Goal: Find contact information: Find specific fact

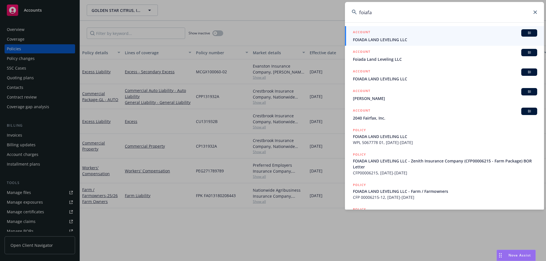
drag, startPoint x: 410, startPoint y: 15, endPoint x: 348, endPoint y: 13, distance: 62.0
click at [348, 13] on input "foiafa" at bounding box center [444, 12] width 199 height 20
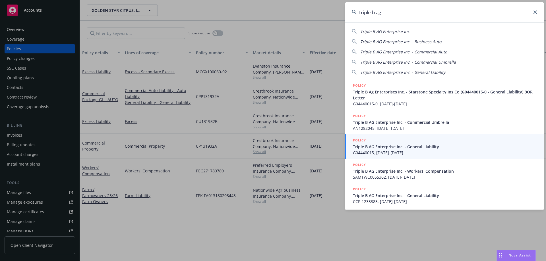
drag, startPoint x: 395, startPoint y: 13, endPoint x: 353, endPoint y: 13, distance: 42.1
click at [353, 13] on div "triple b ag" at bounding box center [444, 12] width 199 height 20
click at [406, 12] on input "triple b ag" at bounding box center [444, 12] width 199 height 20
click at [405, 11] on input "triple b ag" at bounding box center [444, 12] width 199 height 20
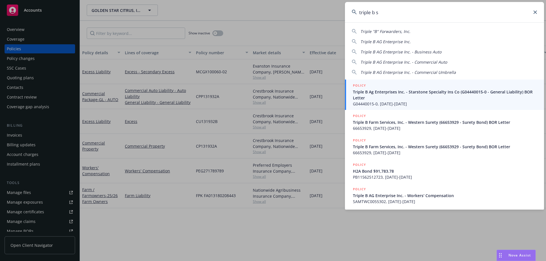
type input "triple b sa"
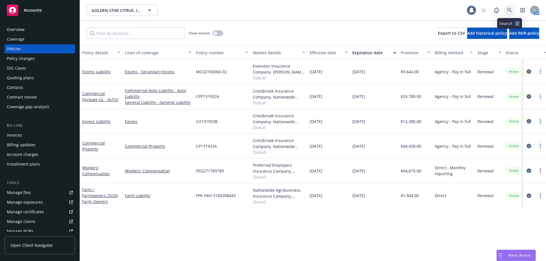
click at [510, 6] on link at bounding box center [509, 10] width 11 height 11
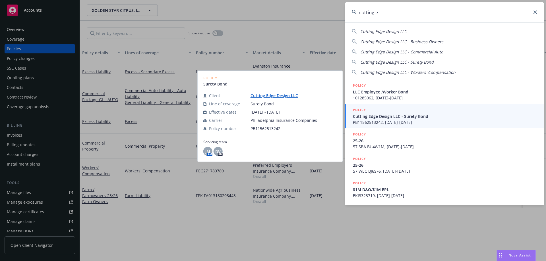
type input "cutting e"
click at [387, 117] on span "Cutting Edge Design LLC - Surety Bond" at bounding box center [445, 116] width 184 height 6
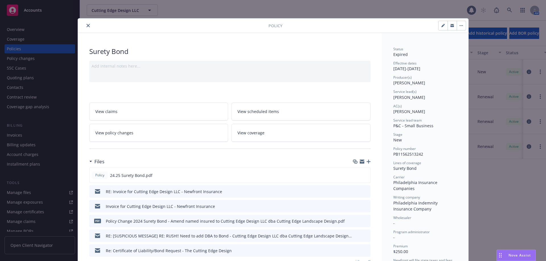
click at [87, 26] on icon "close" at bounding box center [87, 25] width 3 height 3
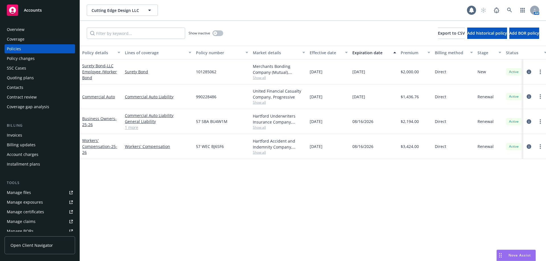
click at [29, 136] on div "Invoices" at bounding box center [40, 135] width 66 height 9
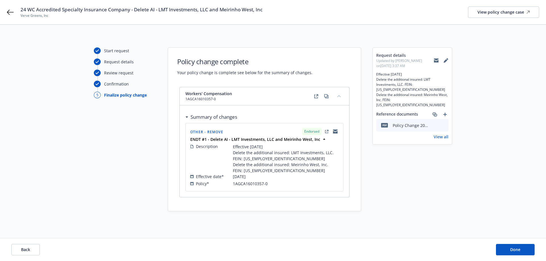
click at [437, 60] on icon at bounding box center [436, 60] width 5 height 5
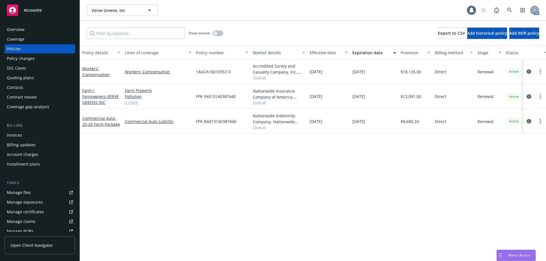
click at [31, 89] on div "Contacts" at bounding box center [40, 87] width 66 height 9
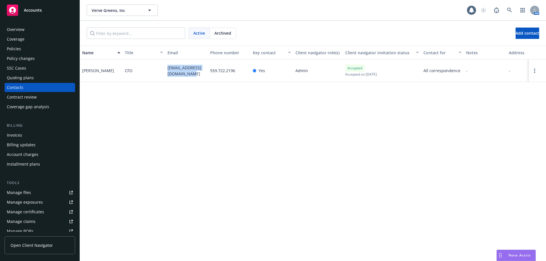
drag, startPoint x: 190, startPoint y: 75, endPoint x: 166, endPoint y: 67, distance: 25.1
click at [166, 67] on div "[EMAIL_ADDRESS][DOMAIN_NAME]" at bounding box center [186, 70] width 43 height 23
copy span "[EMAIL_ADDRESS][DOMAIN_NAME]"
click at [25, 28] on div "Overview" at bounding box center [40, 29] width 66 height 9
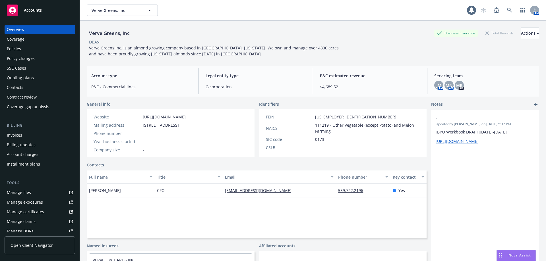
click at [30, 49] on div "Policies" at bounding box center [40, 48] width 66 height 9
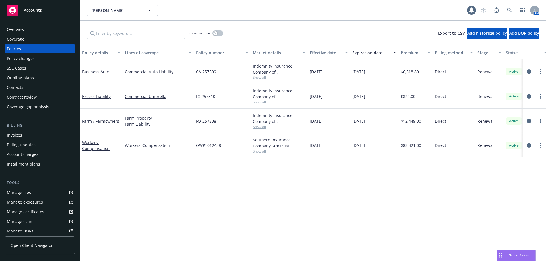
click at [22, 89] on div "Contacts" at bounding box center [15, 87] width 16 height 9
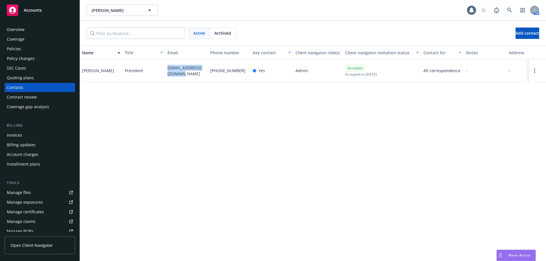
drag, startPoint x: 179, startPoint y: 75, endPoint x: 156, endPoint y: 63, distance: 25.2
click at [156, 63] on div "Vitor Borba President vitorborbamj@gmail.com 559-904-2583 Yes Admin Accepted Ac…" at bounding box center [313, 70] width 466 height 23
copy div "vitorborbamj@gmail.com"
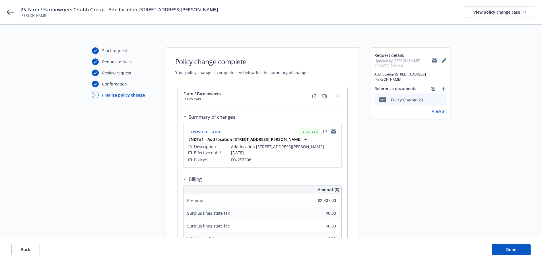
click at [433, 60] on icon at bounding box center [434, 60] width 5 height 5
